Goal: Task Accomplishment & Management: Complete application form

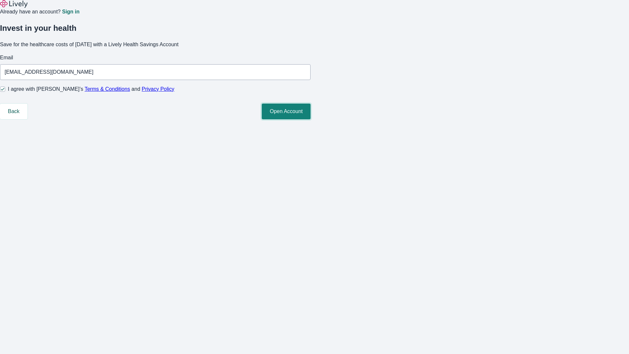
click at [310, 119] on button "Open Account" at bounding box center [286, 111] width 49 height 16
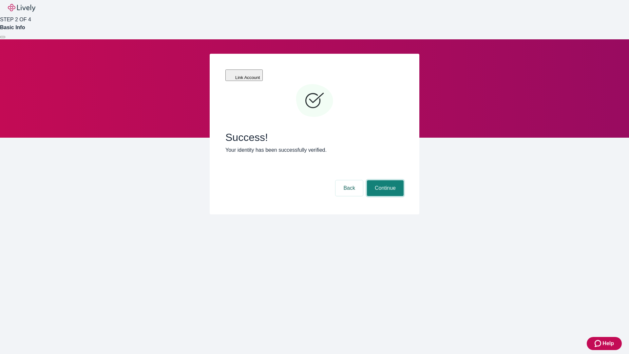
click at [384, 180] on button "Continue" at bounding box center [385, 188] width 37 height 16
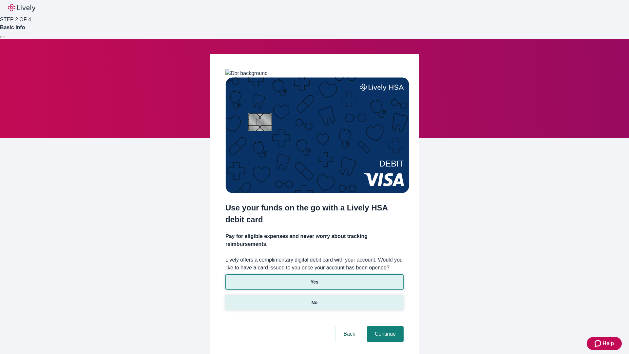
click at [314, 299] on p "No" at bounding box center [314, 302] width 6 height 7
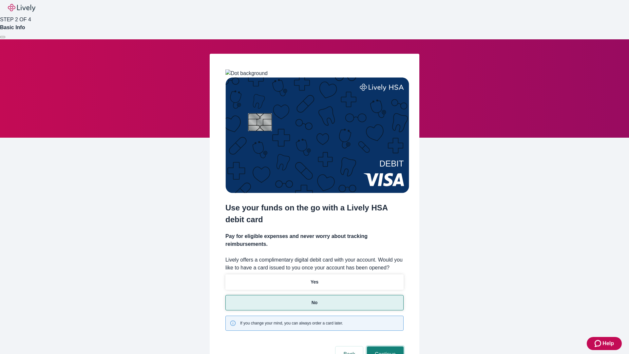
click at [384, 346] on button "Continue" at bounding box center [385, 354] width 37 height 16
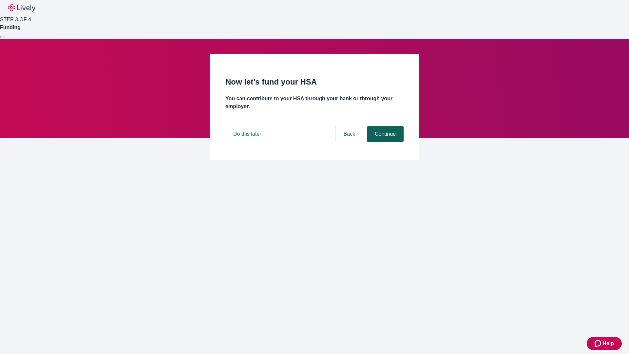
click at [384, 142] on button "Continue" at bounding box center [385, 134] width 37 height 16
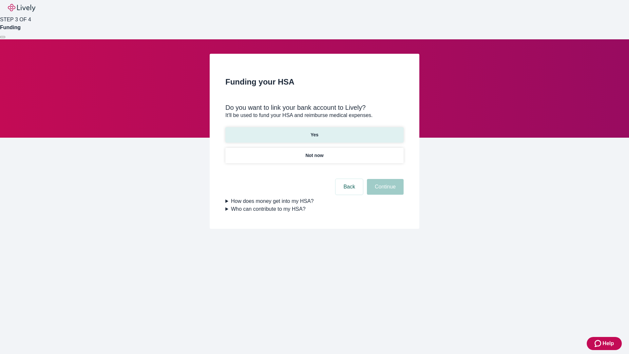
click at [314, 131] on p "Yes" at bounding box center [314, 134] width 8 height 7
click at [384, 179] on button "Continue" at bounding box center [385, 187] width 37 height 16
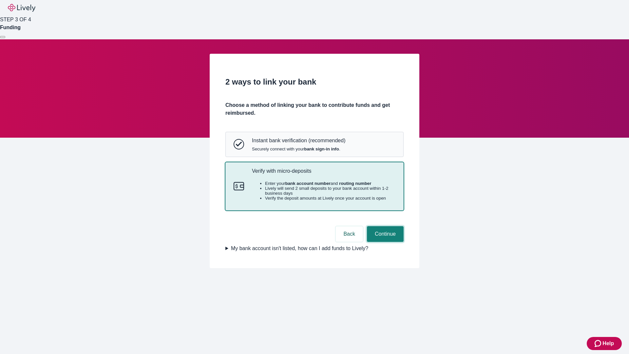
click at [384, 242] on button "Continue" at bounding box center [385, 234] width 37 height 16
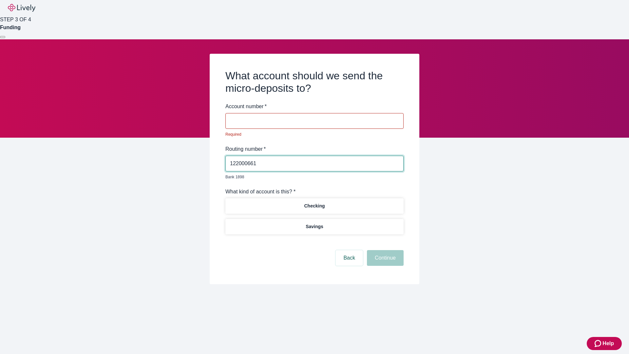
type input "122000661"
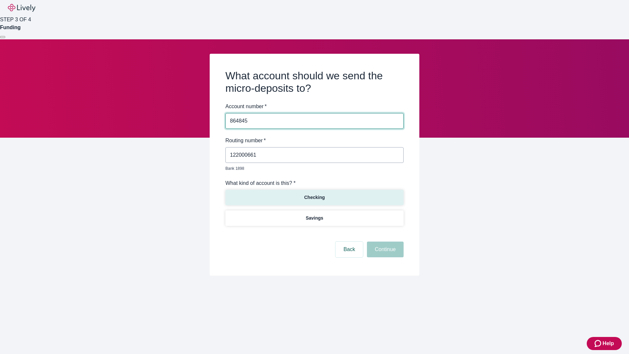
type input "864845"
click at [314, 194] on p "Checking" at bounding box center [314, 197] width 21 height 7
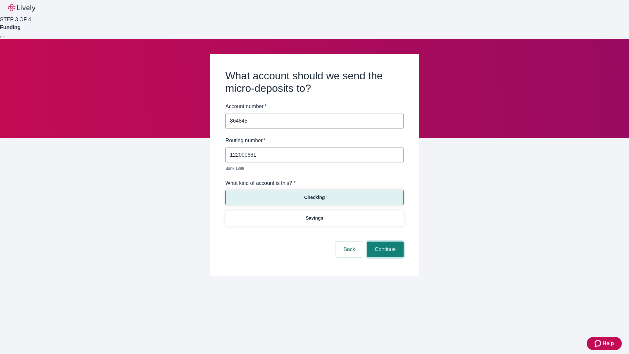
click at [384, 242] on button "Continue" at bounding box center [385, 249] width 37 height 16
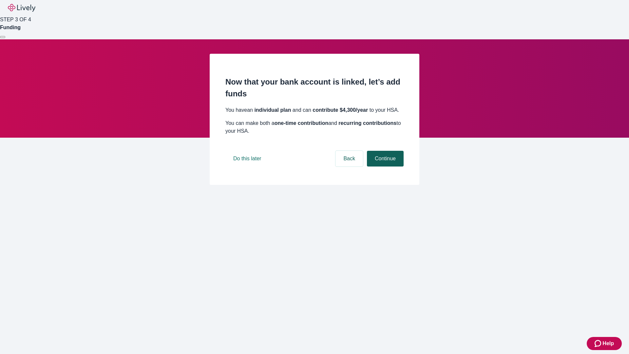
click at [384, 166] on button "Continue" at bounding box center [385, 159] width 37 height 16
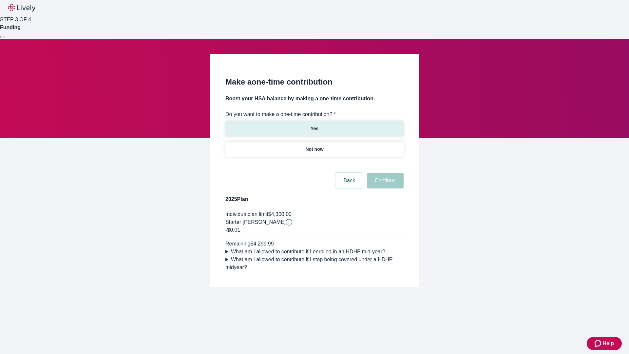
click at [314, 125] on p "Yes" at bounding box center [314, 128] width 8 height 7
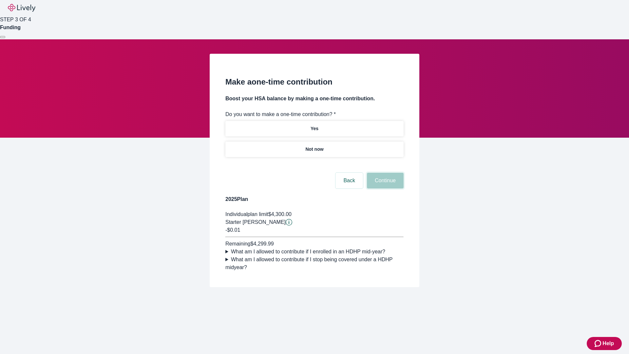
click at [384, 188] on button "Continue" at bounding box center [385, 181] width 37 height 16
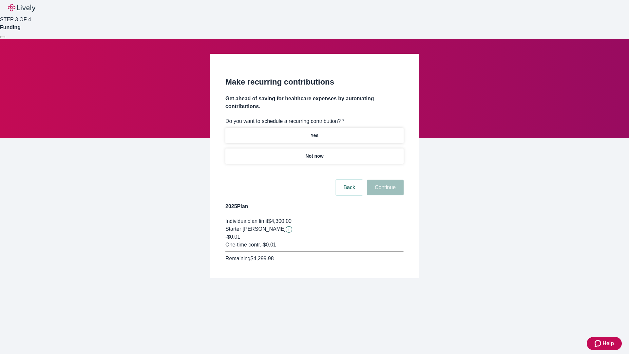
click at [314, 153] on p "Not now" at bounding box center [314, 156] width 18 height 7
click at [384, 179] on button "Continue" at bounding box center [385, 187] width 37 height 16
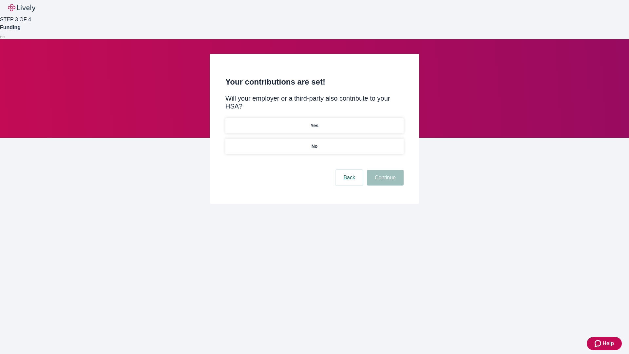
click at [314, 143] on p "No" at bounding box center [314, 146] width 6 height 7
click at [384, 170] on button "Continue" at bounding box center [385, 178] width 37 height 16
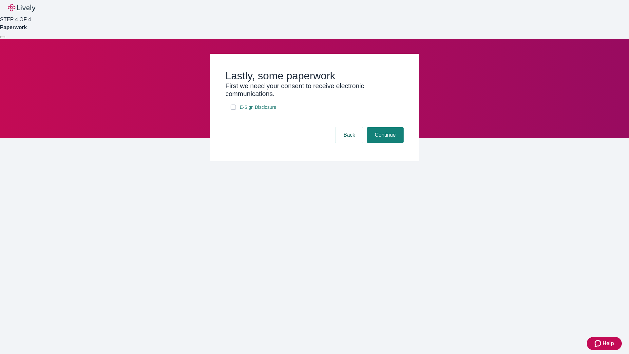
click at [233, 110] on input "E-Sign Disclosure" at bounding box center [233, 106] width 5 height 5
checkbox input "true"
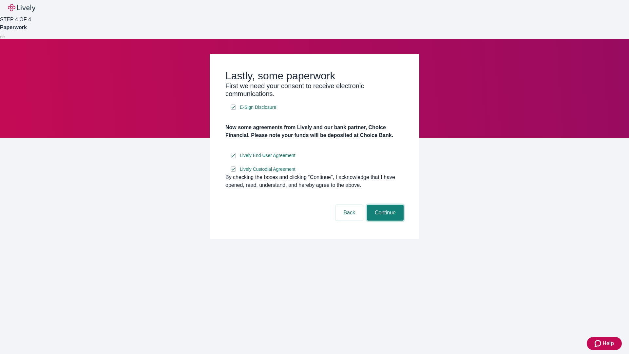
click at [384, 220] on button "Continue" at bounding box center [385, 213] width 37 height 16
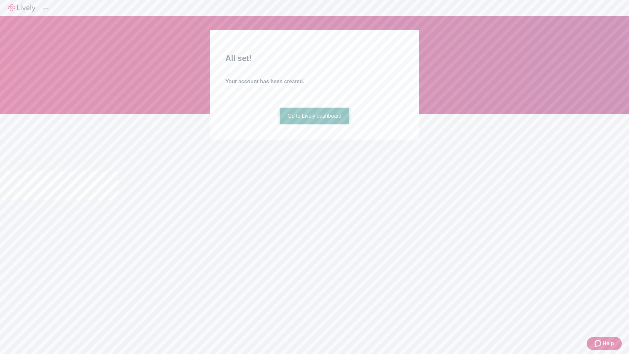
click at [314, 124] on link "Go to Lively dashboard" at bounding box center [315, 116] width 70 height 16
